Goal: Complete application form: Complete application form

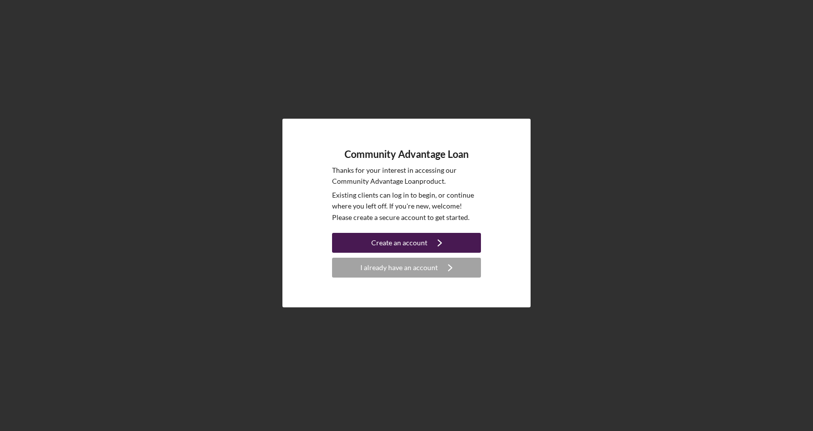
click at [407, 242] on div "Create an account" at bounding box center [399, 243] width 56 height 20
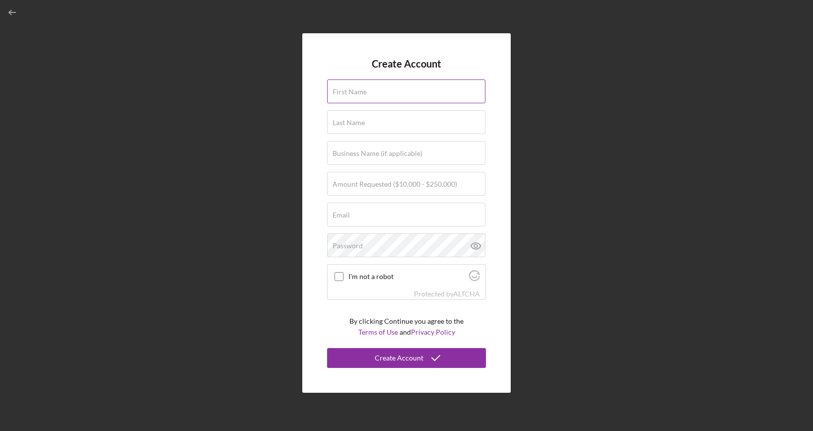
click at [364, 88] on label "First Name" at bounding box center [350, 92] width 34 height 8
click at [364, 88] on input "First Name" at bounding box center [406, 91] width 158 height 24
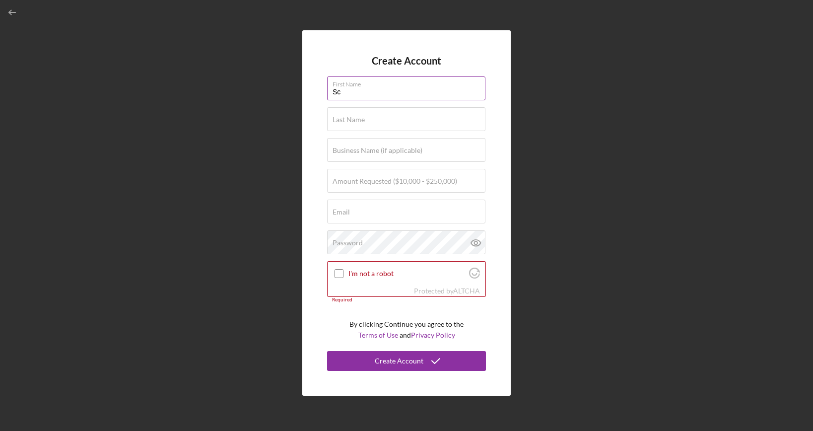
type input "[PERSON_NAME]"
type input "[EMAIL_ADDRESS][DOMAIN_NAME]"
click at [380, 157] on input "Business Name (if applicable)" at bounding box center [406, 150] width 158 height 24
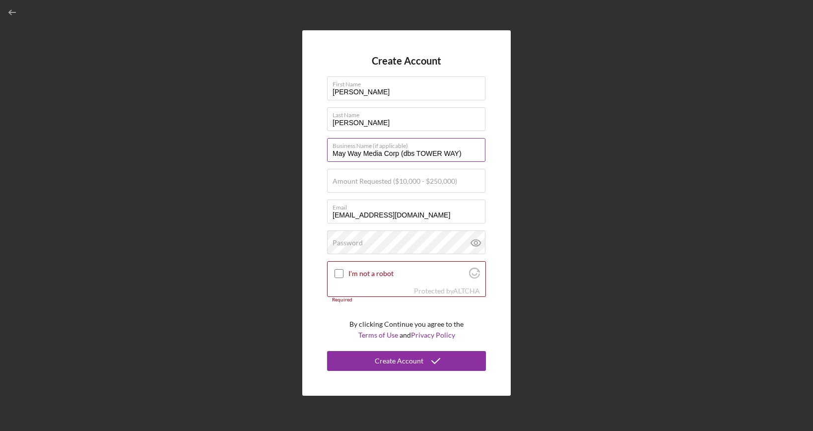
click at [414, 157] on input "May Way Media Corp (dbs TOWER WAY)" at bounding box center [406, 150] width 158 height 24
type input "May Way Media Corp ([GEOGRAPHIC_DATA])"
click at [377, 177] on label "Amount Requested ($10,000 - $250,000)" at bounding box center [395, 181] width 125 height 8
click at [377, 177] on input "Amount Requested ($10,000 - $250,000)" at bounding box center [406, 181] width 158 height 24
type input "$100,000"
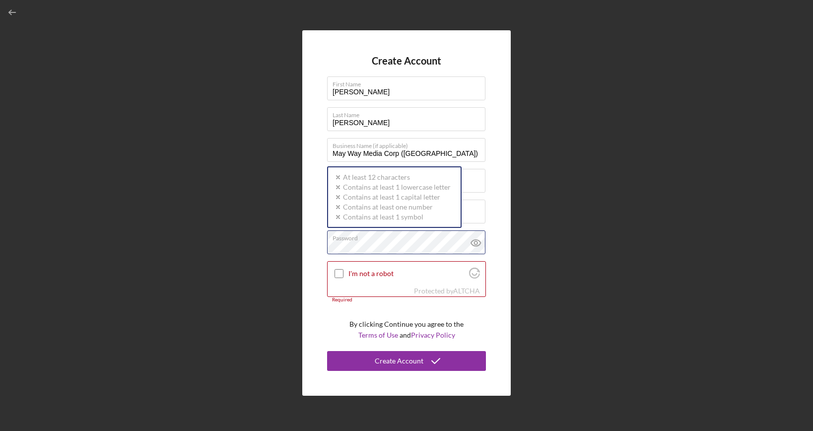
click at [397, 239] on div "Password Icon/icon-validation-no At least 12 characters Icon/icon-validation-no…" at bounding box center [406, 242] width 159 height 25
click at [494, 218] on div "Create Account First Name [PERSON_NAME] Last Name [PERSON_NAME] Business Name (…" at bounding box center [406, 212] width 209 height 365
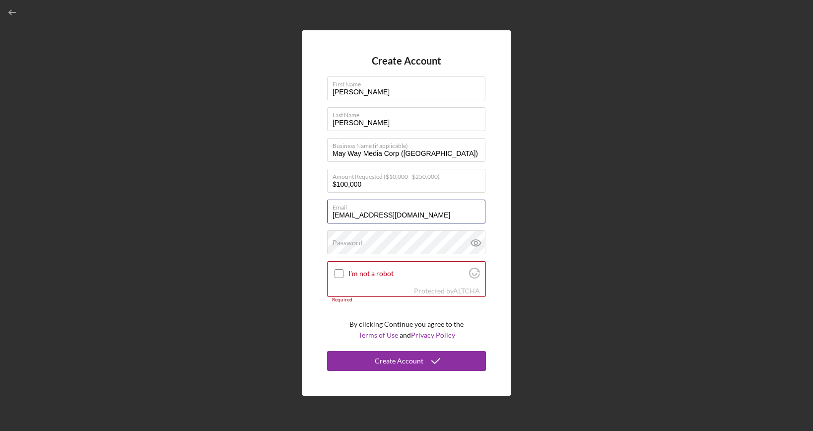
drag, startPoint x: 414, startPoint y: 217, endPoint x: 299, endPoint y: 211, distance: 115.4
click at [299, 211] on div "Create Account First Name [PERSON_NAME] Last Name [PERSON_NAME] Business Name (…" at bounding box center [406, 213] width 803 height 426
type input "[PERSON_NAME][EMAIL_ADDRESS][DOMAIN_NAME]"
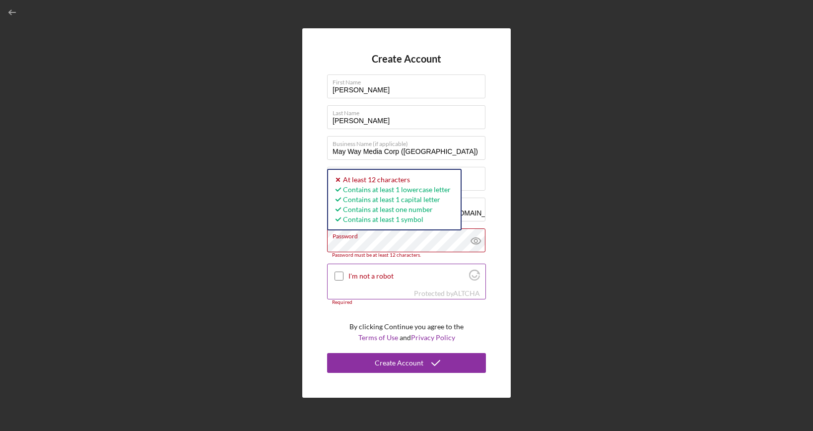
click at [338, 276] on input "I'm not a robot" at bounding box center [339, 276] width 9 height 9
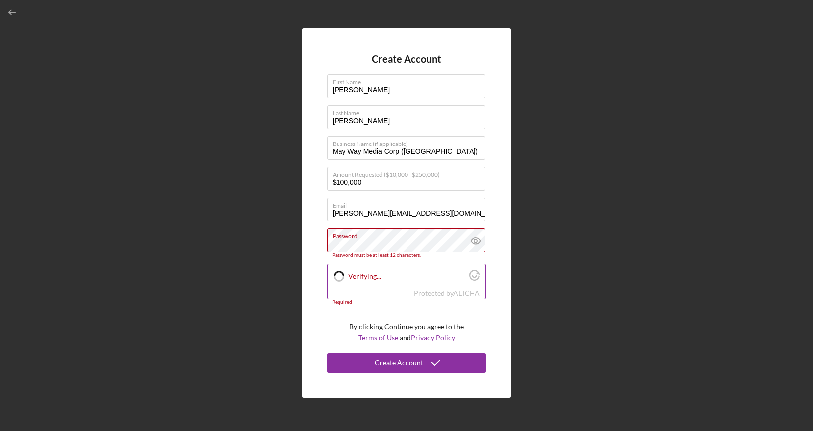
checkbox input "true"
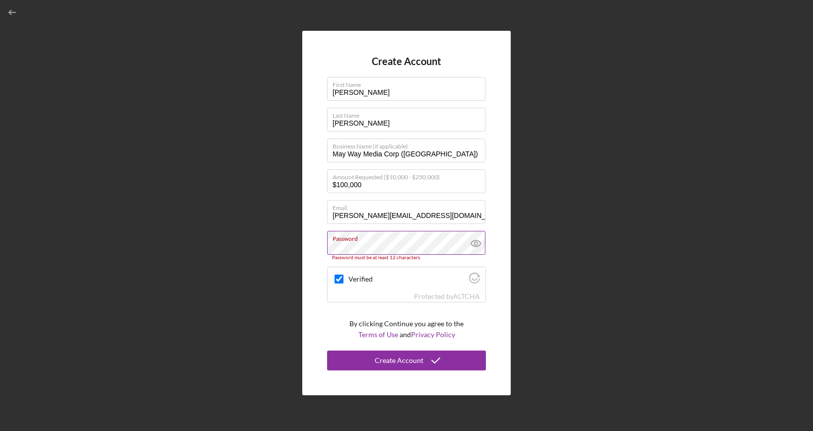
click at [475, 244] on icon at bounding box center [476, 243] width 25 height 25
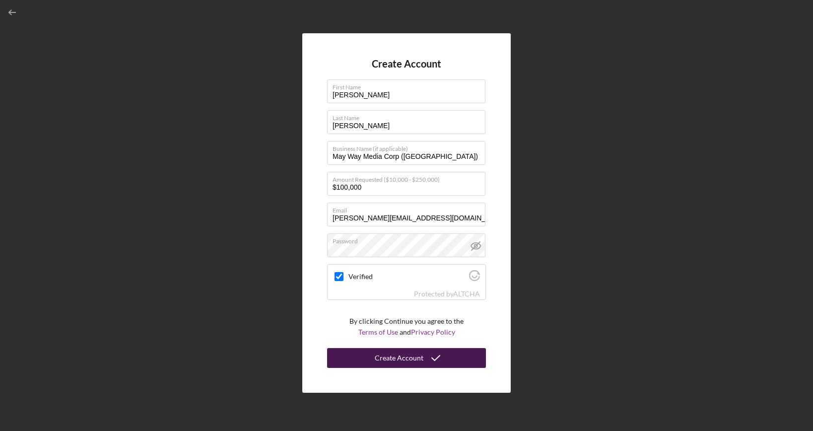
click at [402, 359] on div "Create Account" at bounding box center [399, 358] width 49 height 20
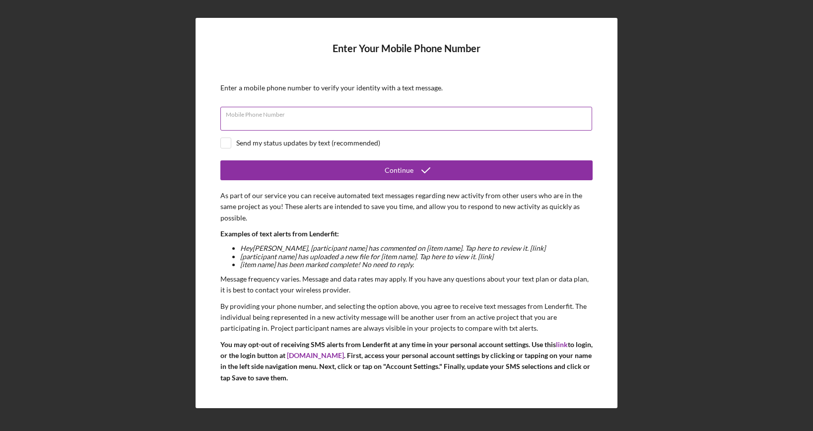
click at [305, 114] on div "Mobile Phone Number" at bounding box center [406, 119] width 372 height 25
type input "[PHONE_NUMBER]"
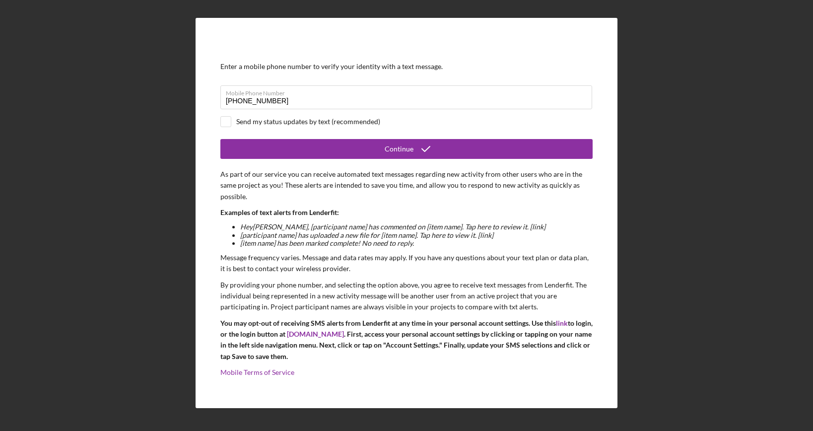
click at [404, 146] on div "Continue" at bounding box center [399, 149] width 29 height 20
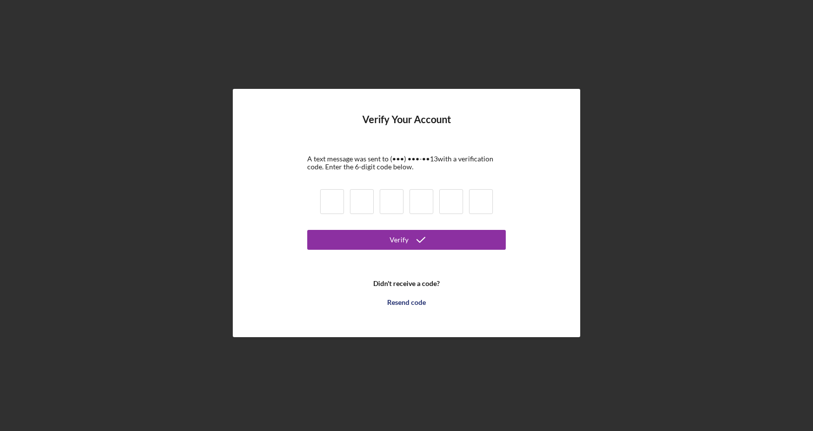
click at [331, 204] on input at bounding box center [332, 201] width 24 height 25
type input "9"
type input "4"
type input "9"
type input "8"
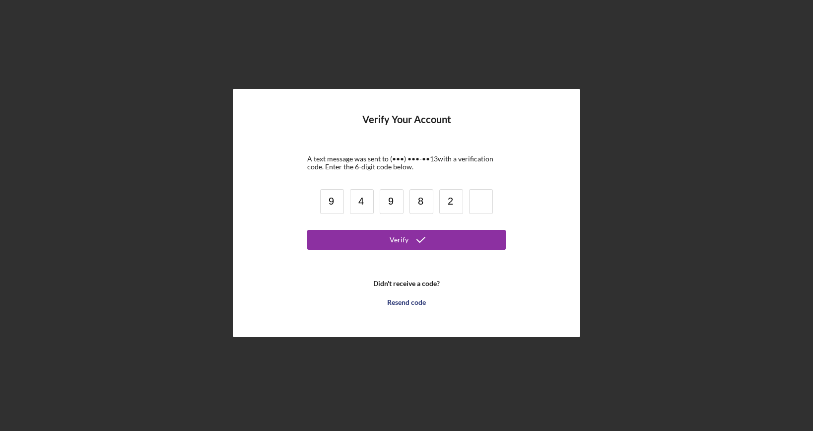
type input "2"
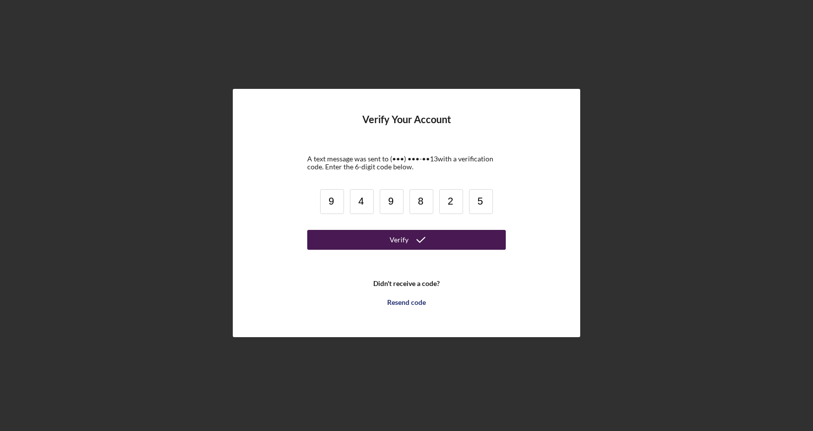
type input "5"
click at [374, 236] on button "Verify" at bounding box center [406, 240] width 199 height 20
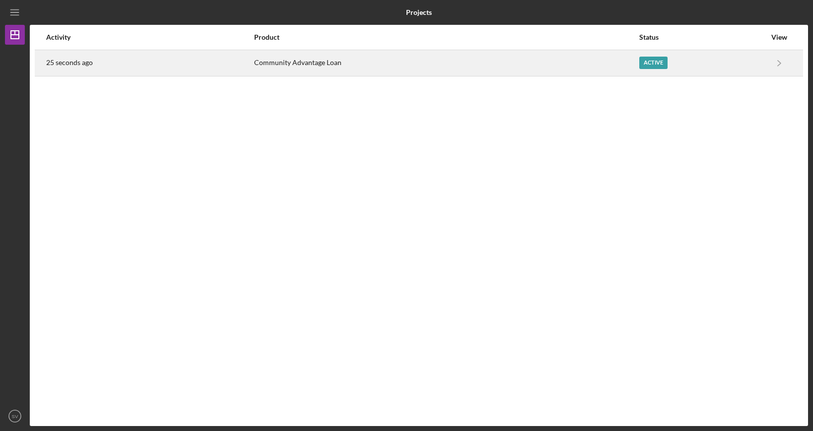
click at [702, 61] on div "Active" at bounding box center [703, 63] width 127 height 25
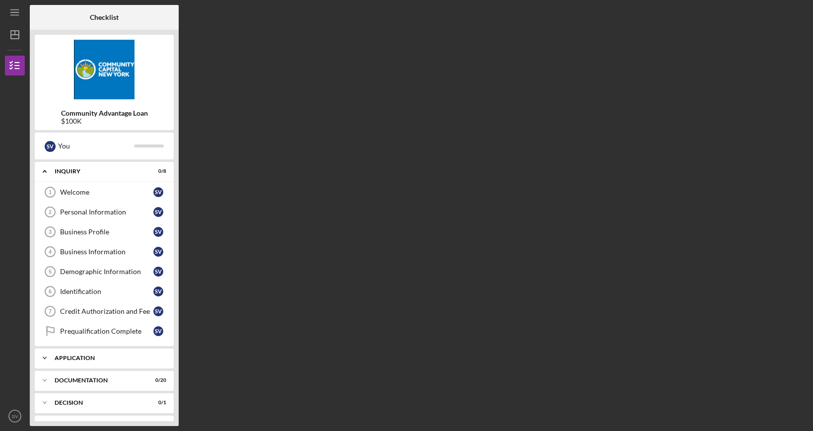
click at [140, 354] on div "Icon/Expander Application 0 / 6" at bounding box center [104, 358] width 139 height 20
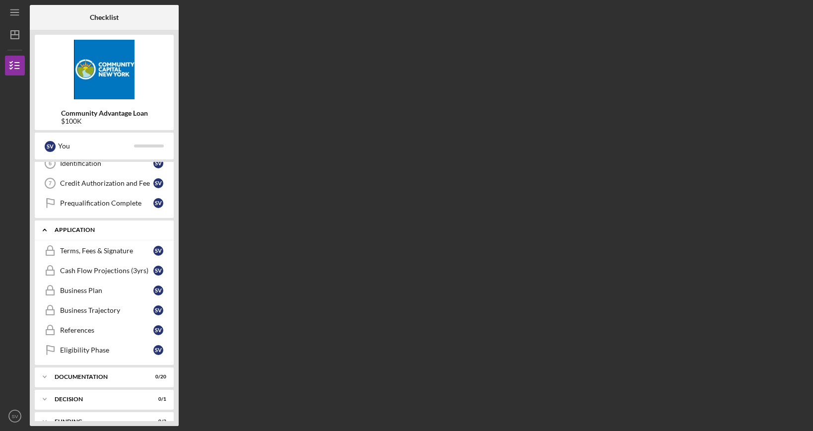
scroll to position [157, 0]
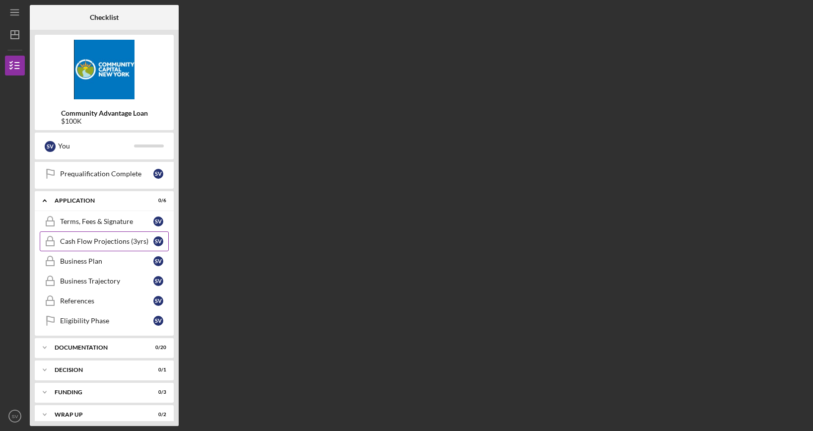
click at [135, 243] on div "Cash Flow Projections (3yrs)" at bounding box center [106, 241] width 93 height 8
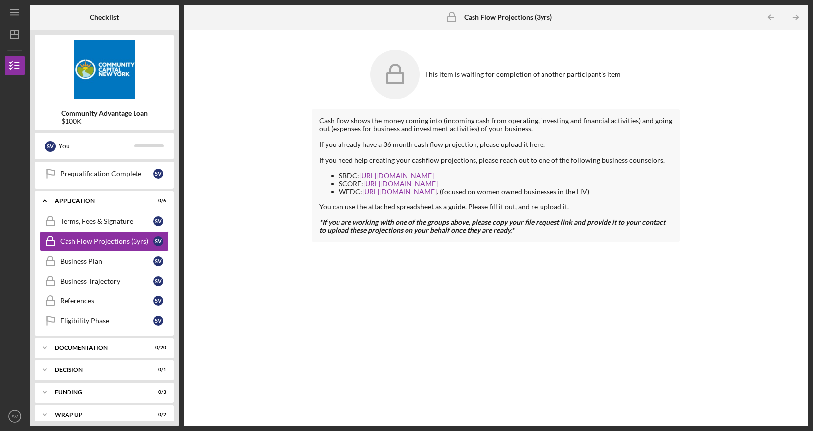
click at [471, 148] on div at bounding box center [496, 152] width 354 height 8
click at [111, 344] on div "Icon/Expander Documentation 0 / 20" at bounding box center [104, 348] width 139 height 20
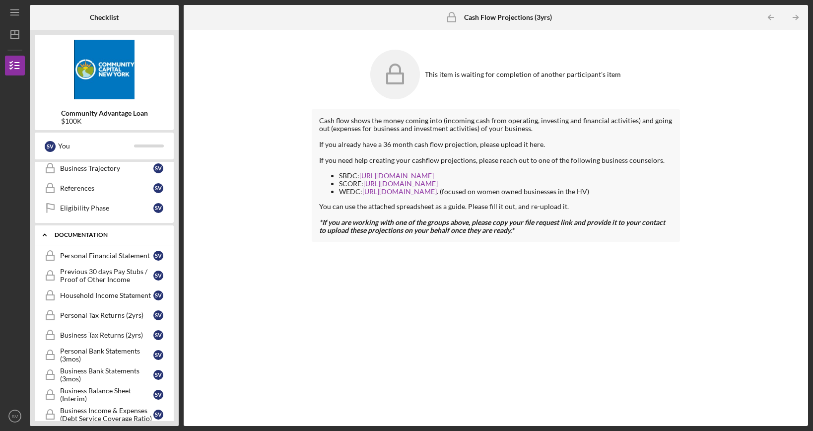
scroll to position [264, 0]
